Goal: Task Accomplishment & Management: Manage account settings

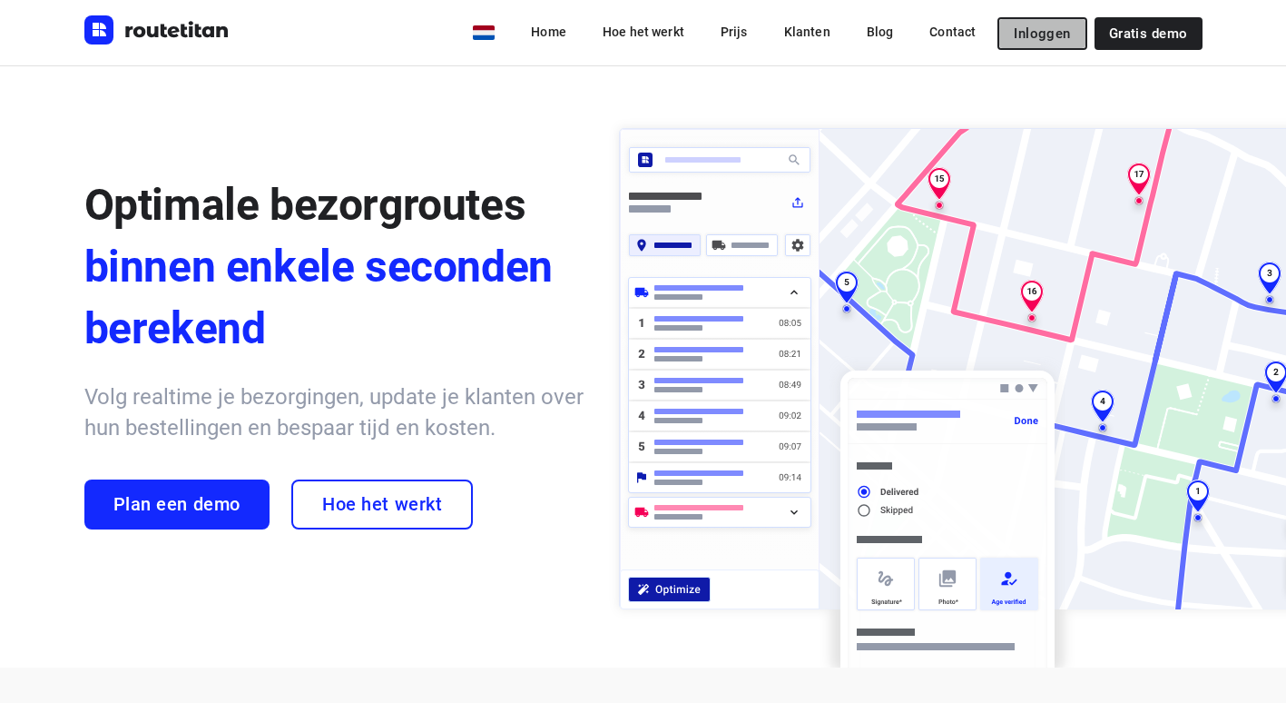
click at [1053, 29] on span "Inloggen" at bounding box center [1042, 33] width 56 height 15
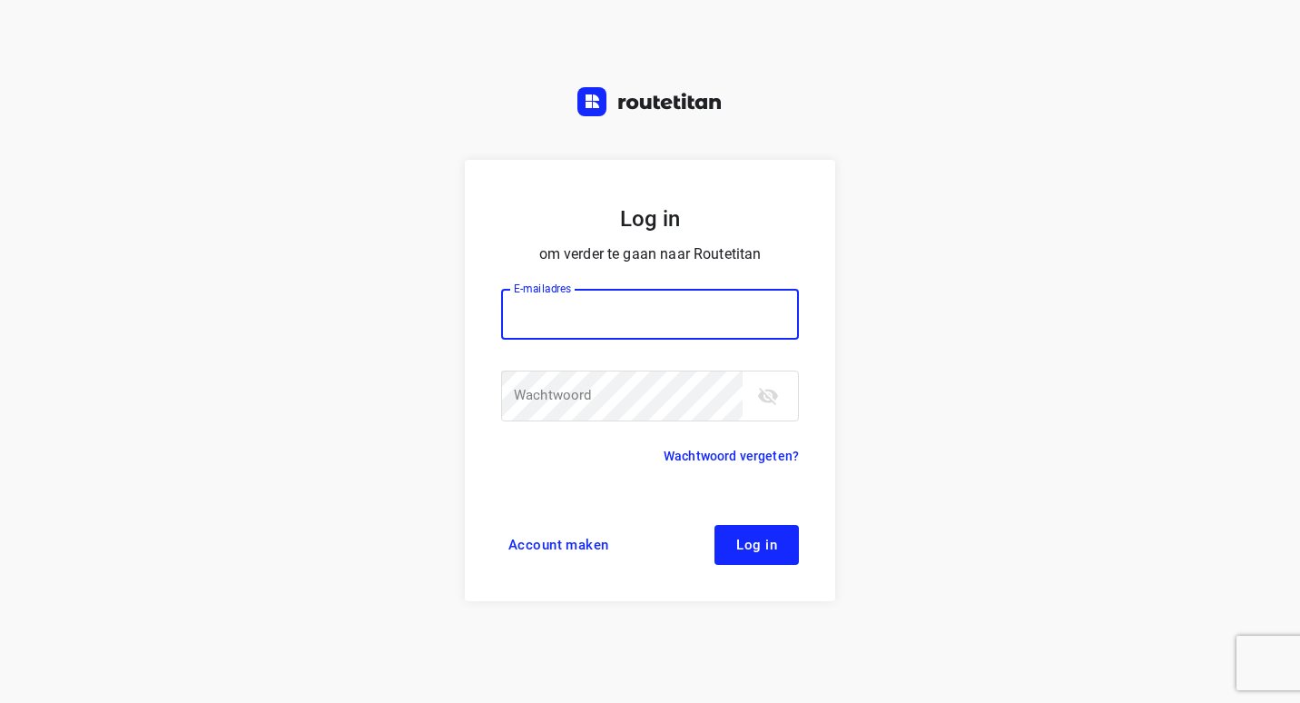
click at [566, 312] on input "email" at bounding box center [650, 314] width 298 height 51
type input "[EMAIL_ADDRESS][DOMAIN_NAME]"
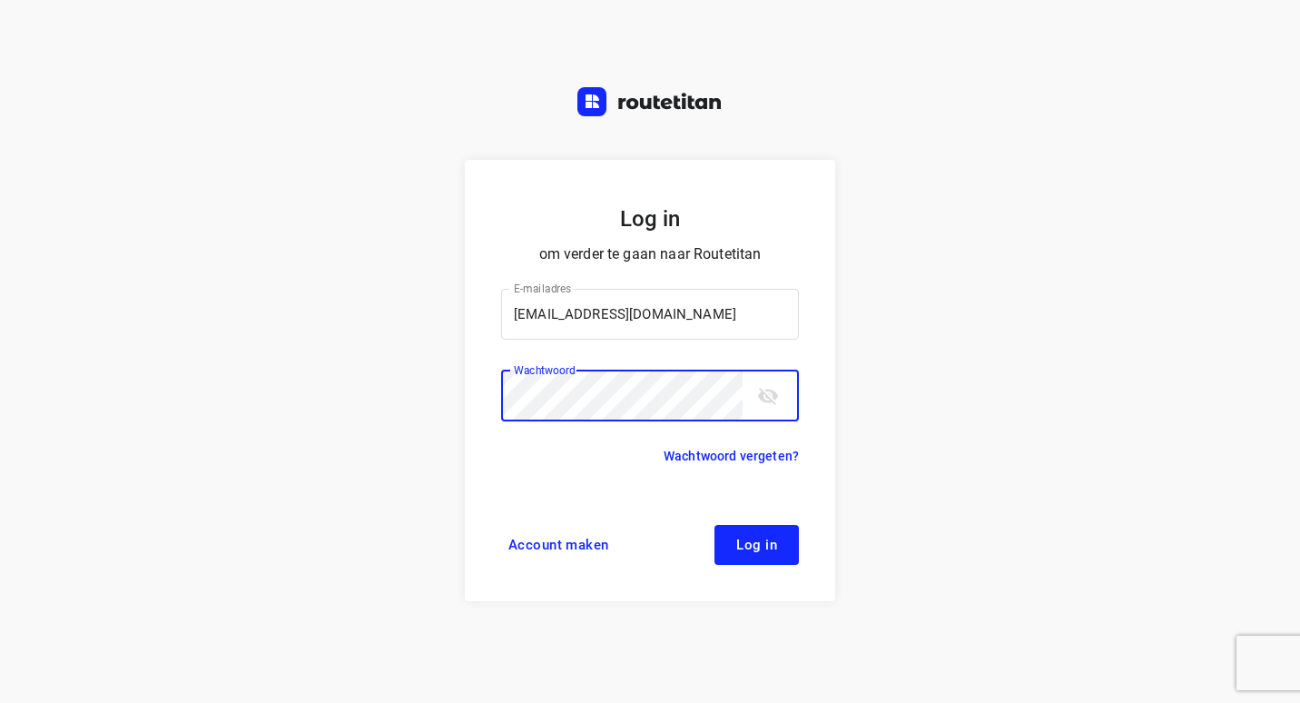
click at [750, 537] on span "Log in" at bounding box center [756, 544] width 41 height 15
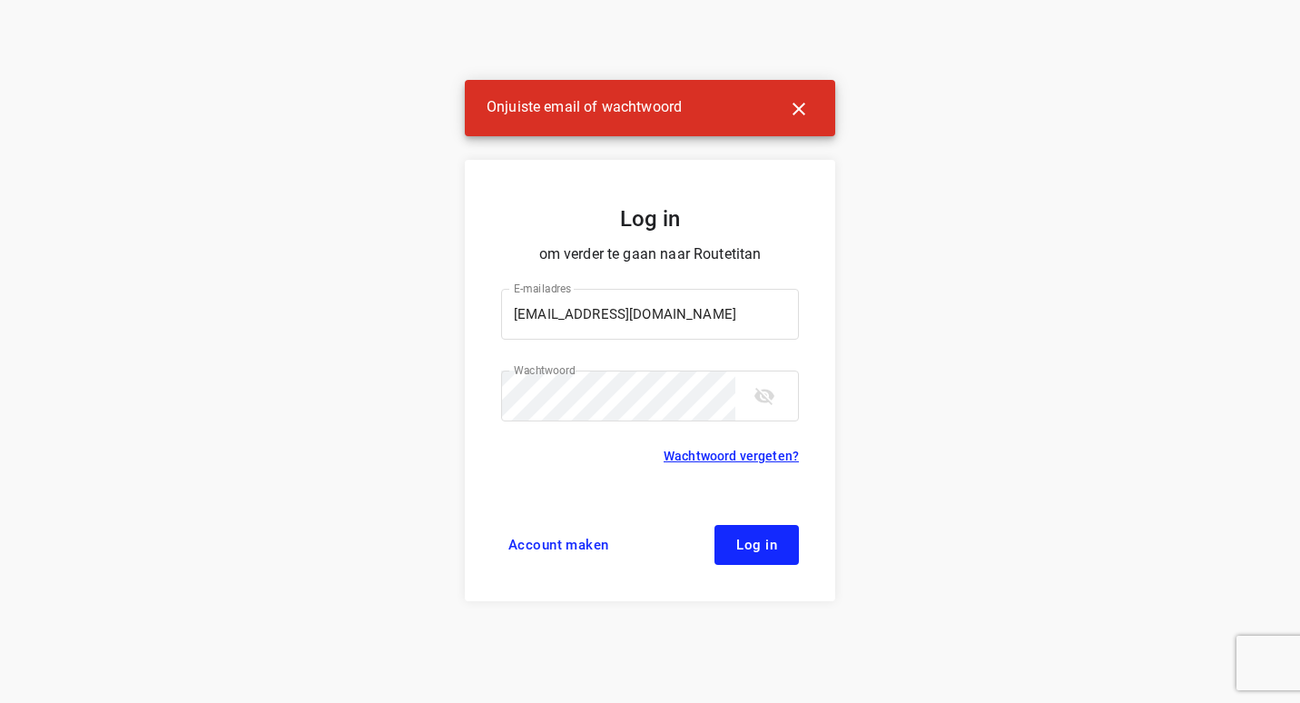
click at [706, 454] on link "Wachtwoord vergeten?" at bounding box center [731, 456] width 135 height 22
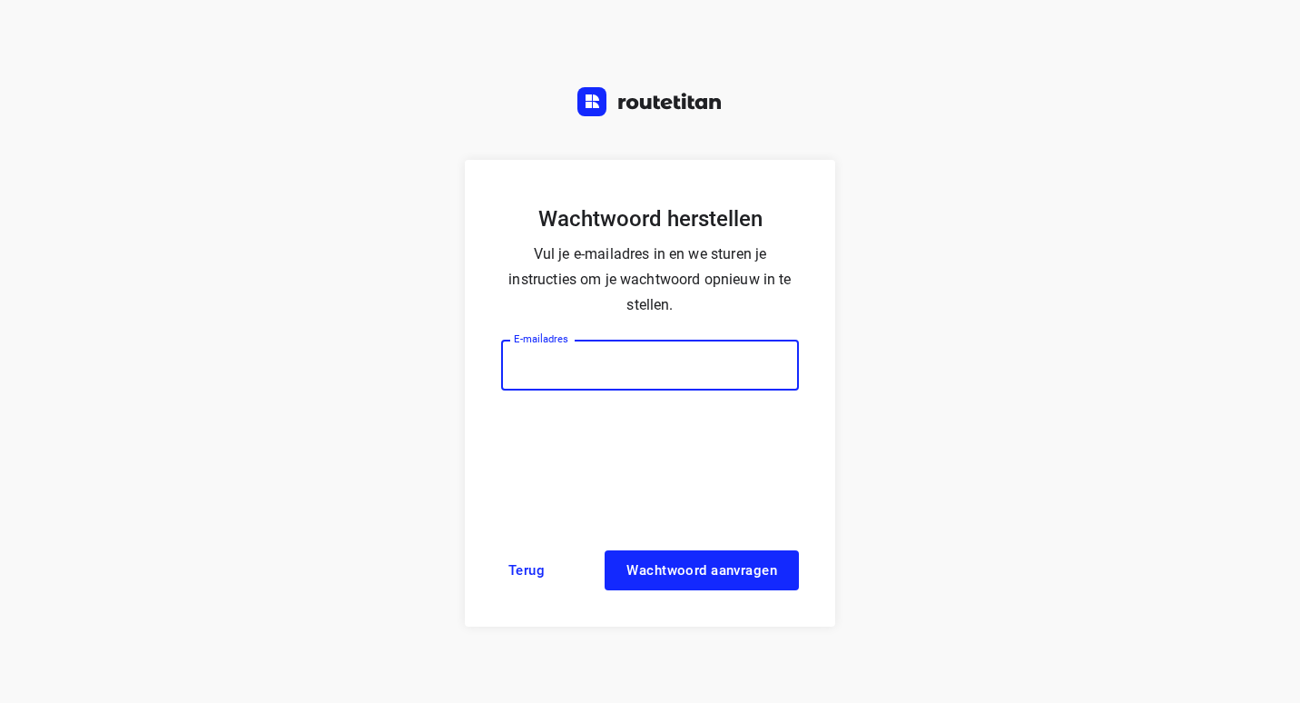
click at [550, 366] on input "email" at bounding box center [650, 365] width 298 height 51
type input "[EMAIL_ADDRESS][DOMAIN_NAME]"
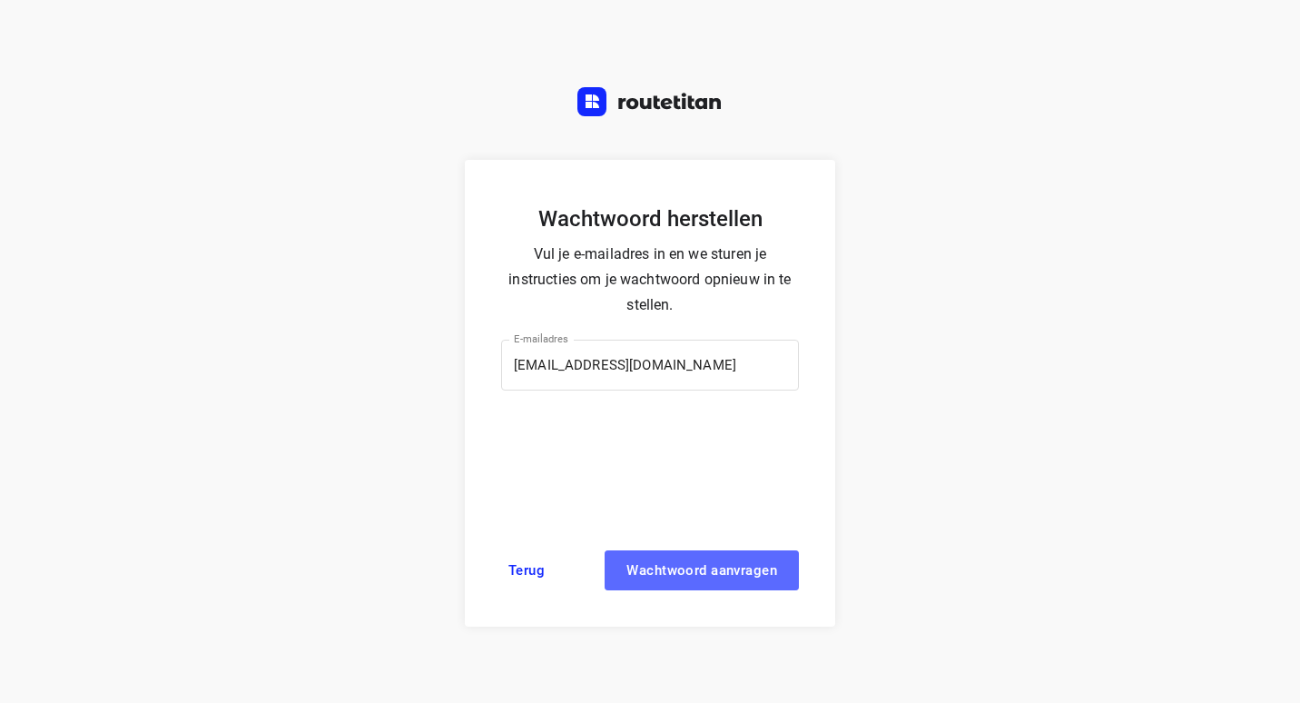
click at [658, 573] on span "Wachtwoord aanvragen" at bounding box center [701, 570] width 151 height 15
